Goal: Complete Application Form: Complete application form

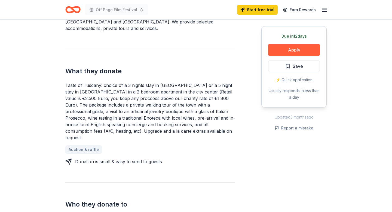
scroll to position [190, 0]
click at [290, 51] on button "Apply" at bounding box center [294, 50] width 52 height 12
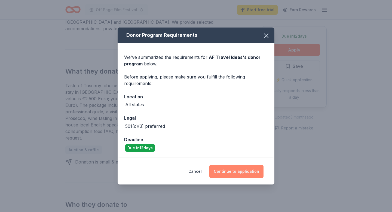
click at [233, 171] on button "Continue to application" at bounding box center [236, 171] width 54 height 13
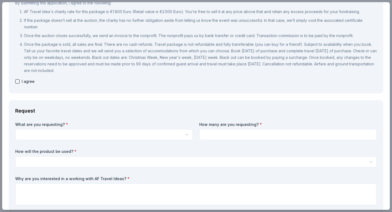
scroll to position [76, 0]
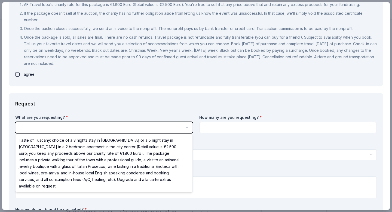
click at [155, 130] on html "Off Page Film Festival Start free trial Earn Rewards Due [DATE] Share AF Travel…" at bounding box center [196, 106] width 392 height 212
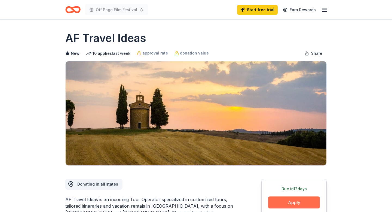
click at [283, 202] on button "Apply" at bounding box center [294, 202] width 52 height 12
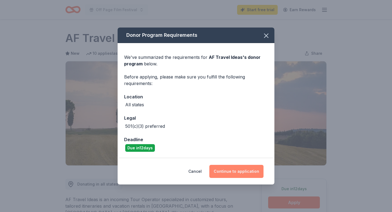
click at [238, 171] on button "Continue to application" at bounding box center [236, 171] width 54 height 13
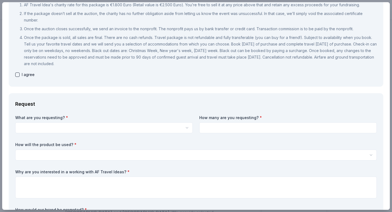
scroll to position [84, 0]
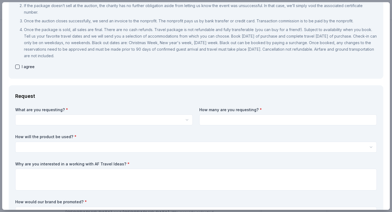
click at [94, 120] on html "Off Page Film Festival Start free trial Earn Rewards Due [DATE] Share AF Travel…" at bounding box center [196, 106] width 392 height 212
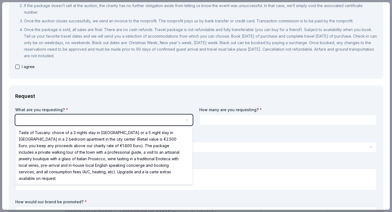
click at [94, 120] on html "Off Page Film Festival Start free trial Earn Rewards Due [DATE] Share AF Travel…" at bounding box center [196, 106] width 392 height 212
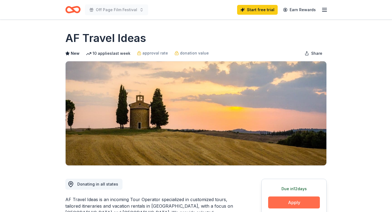
click at [282, 200] on button "Apply" at bounding box center [294, 202] width 52 height 12
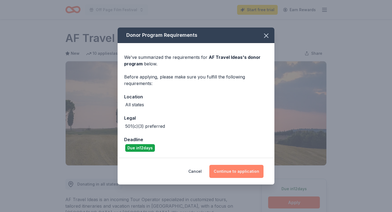
click at [222, 170] on button "Continue to application" at bounding box center [236, 171] width 54 height 13
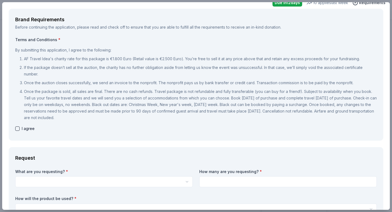
scroll to position [23, 0]
click at [18, 128] on button "button" at bounding box center [17, 128] width 4 height 4
checkbox input "true"
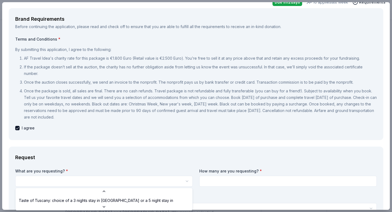
click at [186, 181] on html "Off Page Film Festival Start free trial Earn Rewards Due [DATE] Share AF Travel…" at bounding box center [196, 106] width 392 height 212
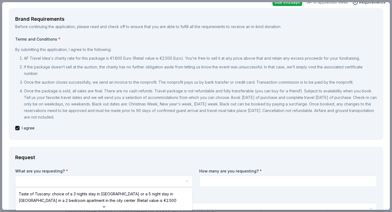
select select "Taste of Tuscany: choice of a 3 nights stay in [GEOGRAPHIC_DATA] or a 5 night s…"
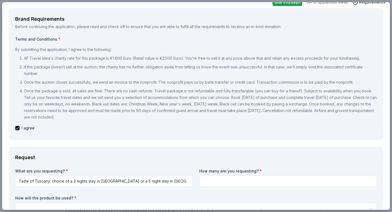
click at [255, 179] on input at bounding box center [287, 181] width 177 height 11
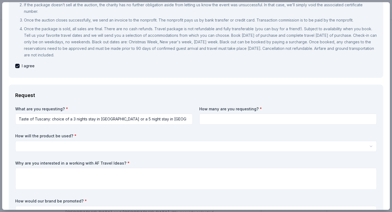
scroll to position [85, 0]
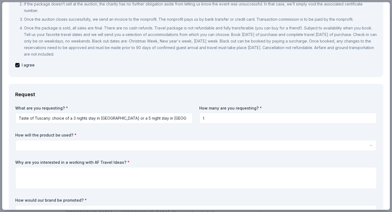
type input "1"
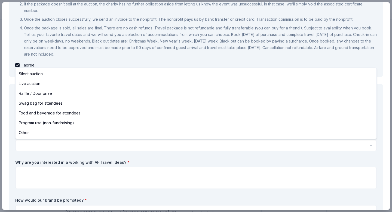
click at [202, 146] on html "Off Page Film Festival Start free trial Earn Rewards Due [DATE] Share AF Travel…" at bounding box center [196, 106] width 392 height 212
select select "silentAuction"
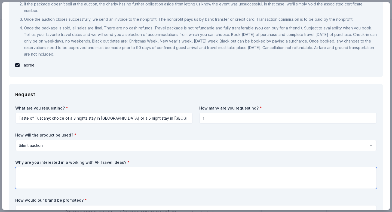
click at [56, 169] on textarea at bounding box center [195, 178] width 361 height 22
type textarea "L"
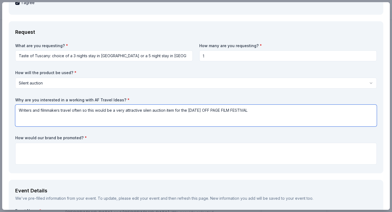
scroll to position [156, 0]
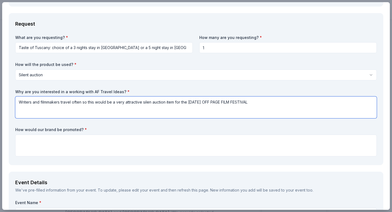
type textarea "Writers and filmmakers travel often so this would be a very attractive silen au…"
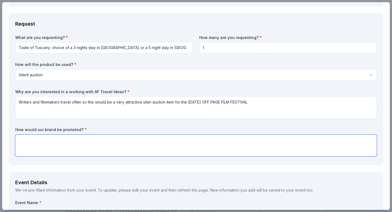
click at [42, 138] on textarea at bounding box center [195, 145] width 361 height 22
click at [52, 139] on textarea at bounding box center [195, 145] width 361 height 22
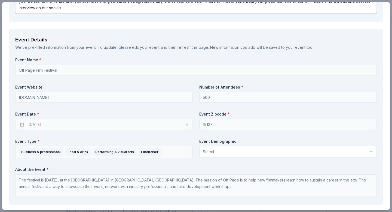
scroll to position [304, 0]
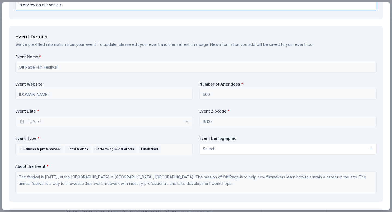
type textarea "Your brand would be immediately promoted through our social media and live pre-…"
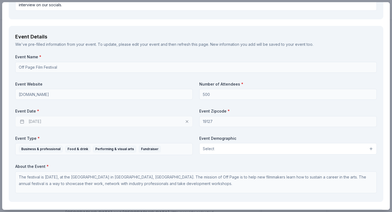
click at [38, 121] on div "[DATE]" at bounding box center [103, 121] width 177 height 11
click at [62, 121] on div "[DATE]" at bounding box center [103, 121] width 177 height 11
click at [370, 147] on button "Select" at bounding box center [287, 148] width 177 height 11
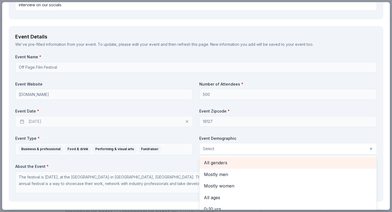
click at [227, 163] on span "All genders" at bounding box center [288, 162] width 168 height 7
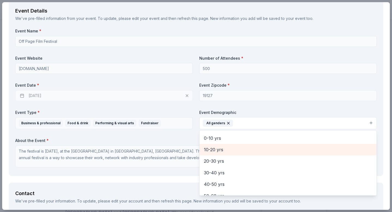
scroll to position [39, 0]
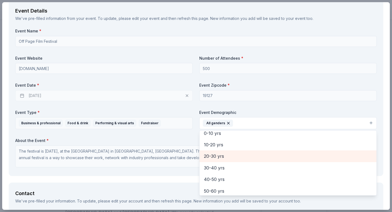
click at [216, 156] on span "20-30 yrs" at bounding box center [288, 155] width 168 height 7
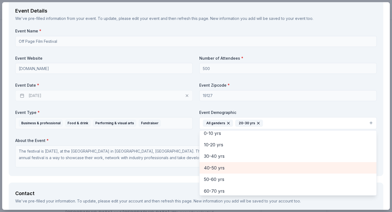
click at [215, 166] on span "40-50 yrs" at bounding box center [288, 167] width 168 height 7
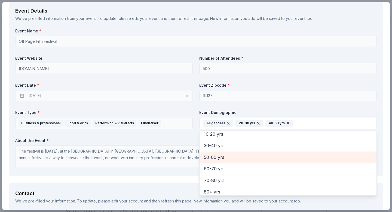
scroll to position [53, 0]
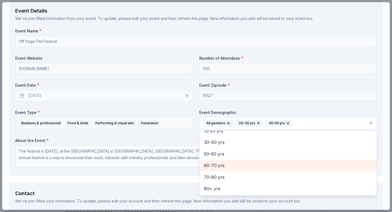
click at [215, 165] on span "60-70 yrs" at bounding box center [288, 165] width 168 height 7
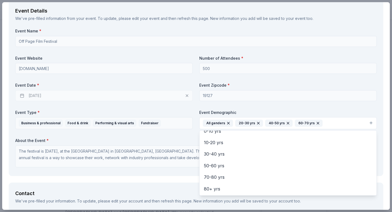
click at [140, 170] on div "Event Details We've pre-filled information from your event. To update, please e…" at bounding box center [196, 88] width 375 height 176
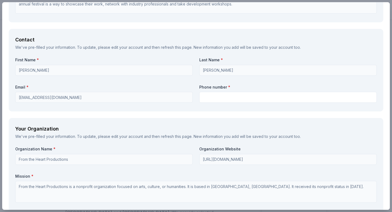
scroll to position [485, 0]
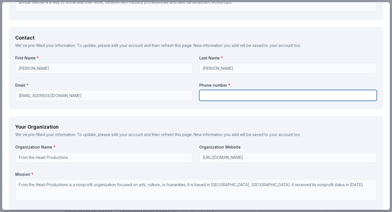
click at [212, 97] on input "text" at bounding box center [287, 95] width 177 height 11
click at [203, 96] on input "6109095613" at bounding box center [287, 95] width 177 height 11
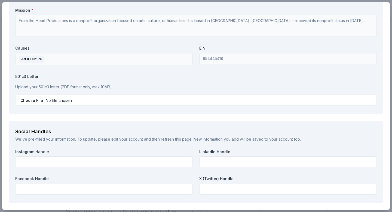
scroll to position [648, 0]
type input "16109095613"
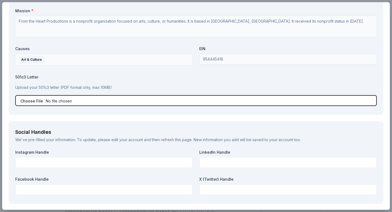
click at [36, 100] on input "file" at bounding box center [195, 100] width 361 height 11
type input "C:\fakepath\IRS Determination Letter 2023.pdf"
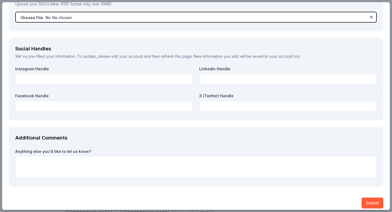
scroll to position [737, 0]
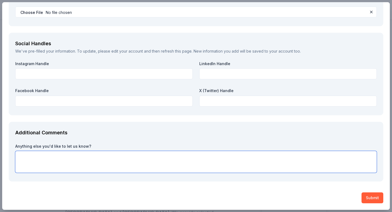
click at [127, 155] on textarea at bounding box center [195, 162] width 361 height 22
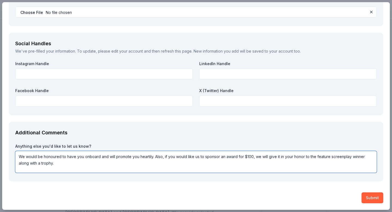
click at [50, 158] on textarea "We would be honoured to have you onboard and will promote you heartily. Also, i…" at bounding box center [195, 162] width 361 height 22
click at [54, 157] on textarea "We would be honoured to have you onboard and will promote you heartily. Also, i…" at bounding box center [195, 162] width 361 height 22
type textarea "We would be honored to have you onboard and will promote you heartily. Also, if…"
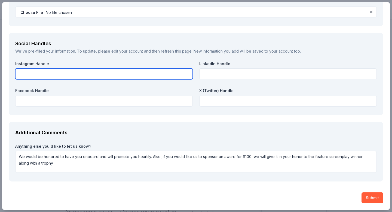
click at [36, 72] on input "text" at bounding box center [103, 73] width 177 height 11
paste input "[URL][DOMAIN_NAME]"
type input "[URL][DOMAIN_NAME]"
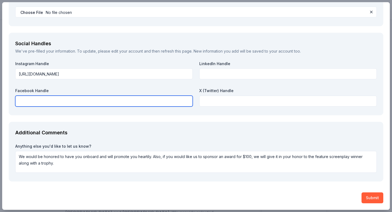
click at [85, 101] on input "text" at bounding box center [103, 101] width 177 height 11
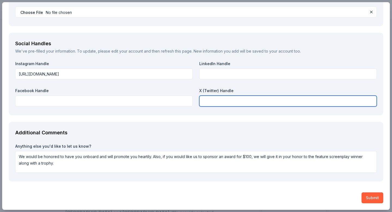
click at [211, 99] on input "text" at bounding box center [287, 101] width 177 height 11
paste input "[URL][DOMAIN_NAME]"
type input "WEBSITE [URL][DOMAIN_NAME]"
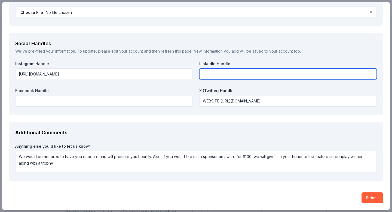
click at [242, 73] on input "text" at bounding box center [287, 73] width 177 height 11
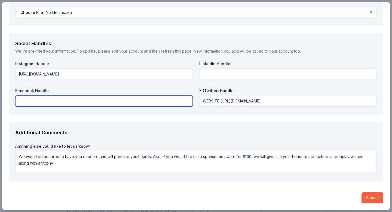
click at [90, 102] on input "text" at bounding box center [103, 101] width 177 height 11
paste input "[URL][DOMAIN_NAME]"
type input "[URL][DOMAIN_NAME]"
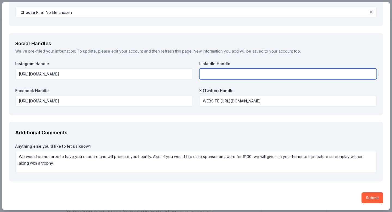
click at [225, 73] on input "text" at bounding box center [287, 73] width 177 height 11
paste input "[URL][DOMAIN_NAME][PERSON_NAME]"
type input "[URL][DOMAIN_NAME][PERSON_NAME]"
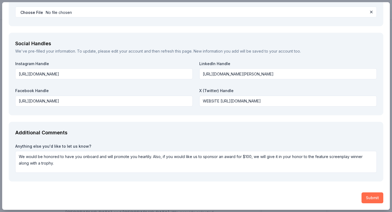
click at [368, 198] on button "Submit" at bounding box center [372, 197] width 22 height 11
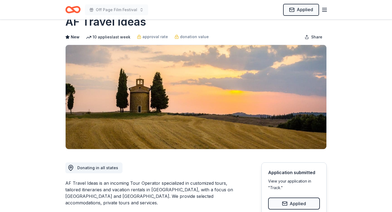
scroll to position [0, 0]
